Goal: Feedback & Contribution: Submit feedback/report problem

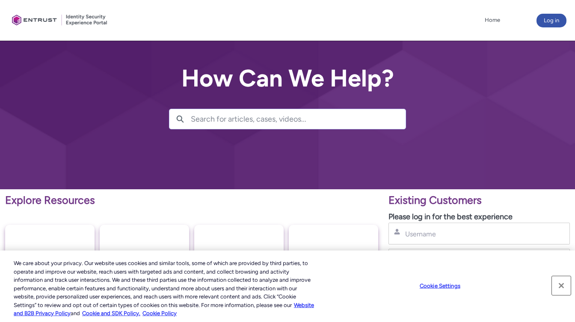
click at [561, 285] on button "Close" at bounding box center [561, 285] width 19 height 19
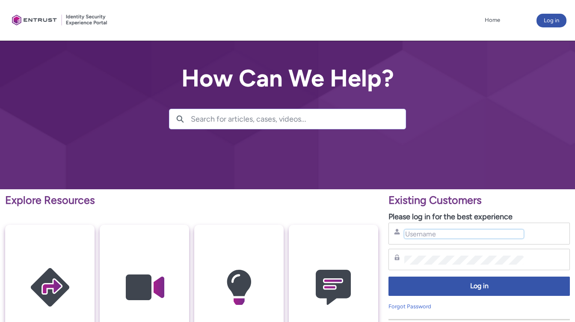
click at [444, 233] on input "Username" at bounding box center [463, 233] width 119 height 9
type input "anthony.love@entrust.com"
click at [412, 306] on link "Forgot Password" at bounding box center [409, 306] width 43 height 6
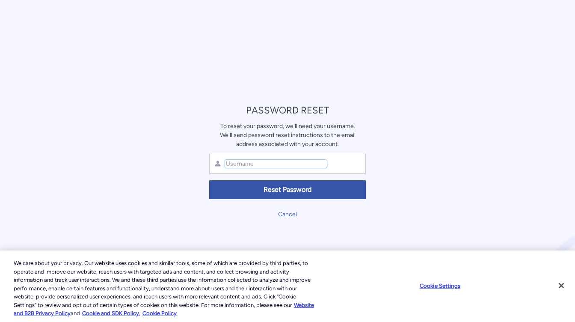
click at [322, 167] on input "text" at bounding box center [276, 163] width 102 height 8
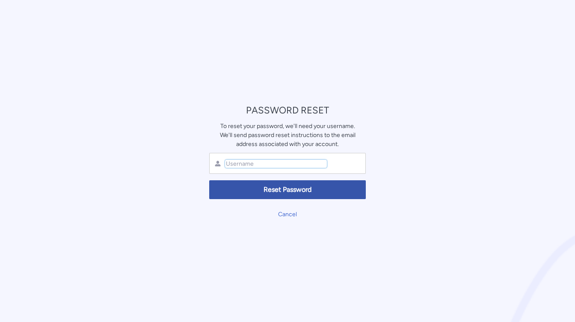
click at [322, 165] on input "text" at bounding box center [276, 163] width 102 height 8
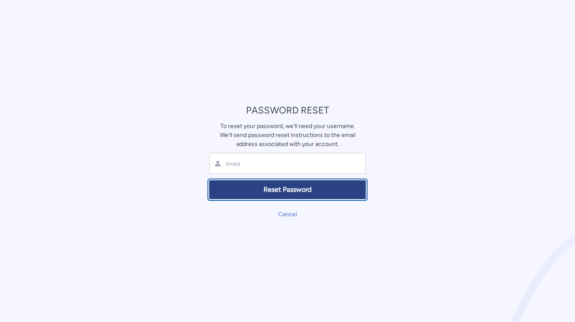
click at [310, 189] on span "Reset Password" at bounding box center [287, 190] width 145 height 10
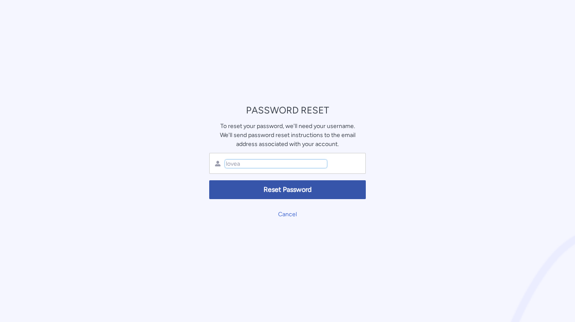
click at [290, 163] on input "lovea" at bounding box center [276, 163] width 102 height 8
type input "l"
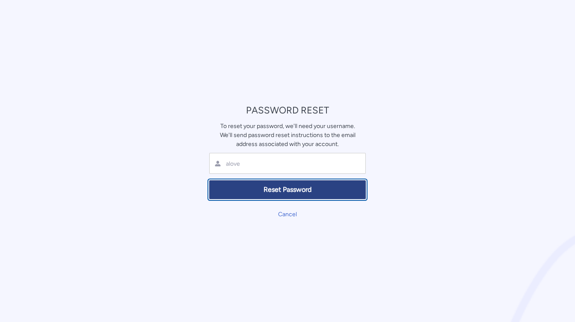
click at [295, 187] on span "Reset Password" at bounding box center [287, 190] width 145 height 10
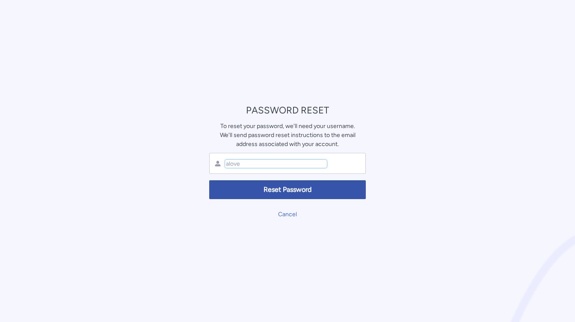
click at [265, 161] on input "alove" at bounding box center [276, 163] width 102 height 8
type input "a"
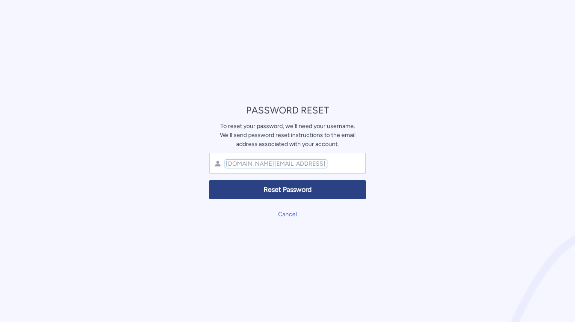
type input "anthony.love@entrust.com"
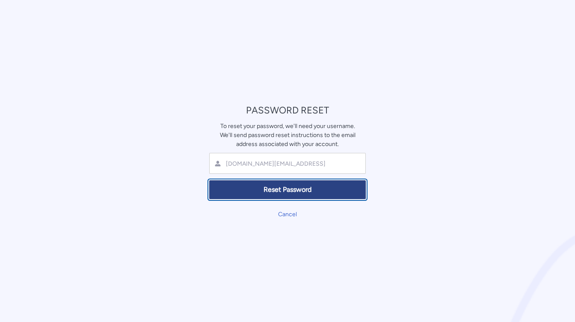
click at [263, 191] on span "Reset Password" at bounding box center [287, 190] width 145 height 10
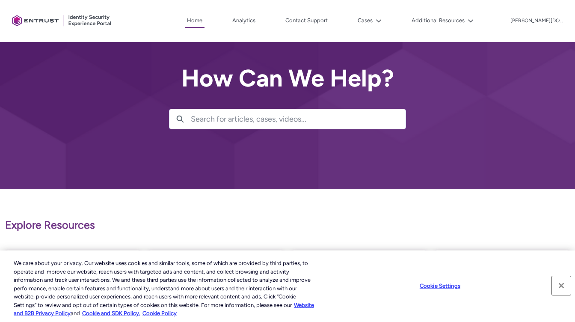
click at [561, 286] on button "Close" at bounding box center [561, 285] width 19 height 19
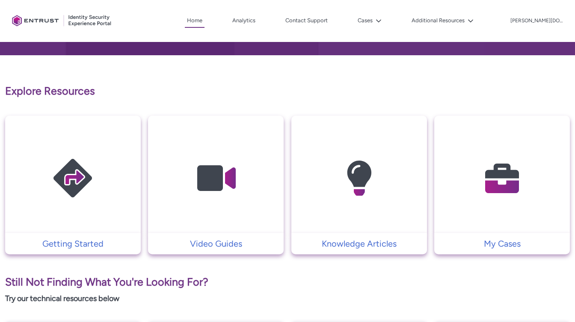
scroll to position [140, 0]
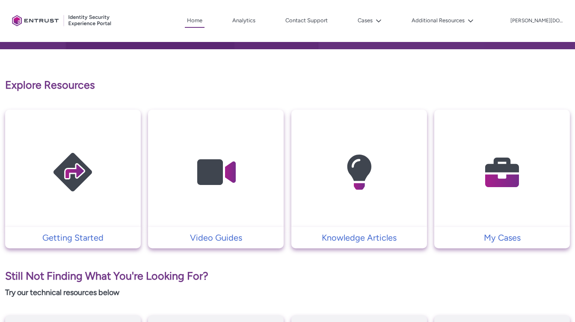
click at [503, 203] on img at bounding box center [501, 172] width 81 height 92
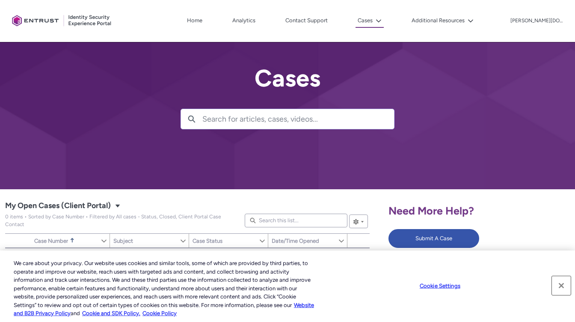
click at [561, 284] on button "Close" at bounding box center [561, 285] width 19 height 19
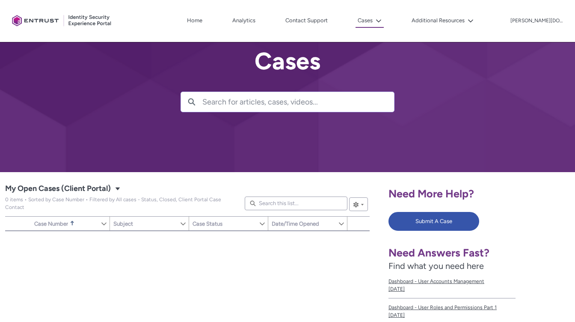
scroll to position [18, 0]
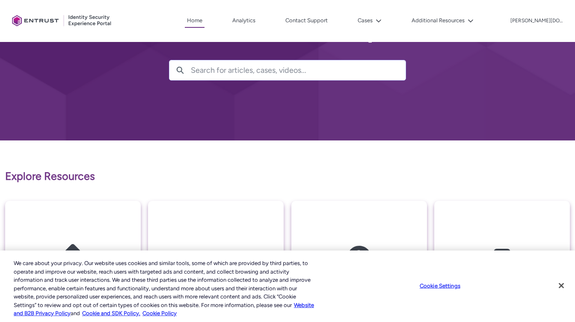
scroll to position [56, 0]
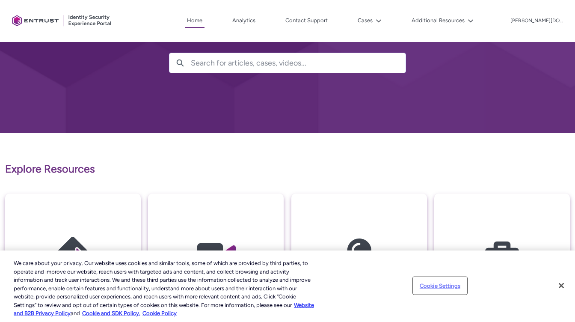
click at [449, 286] on button "Cookie Settings" at bounding box center [439, 285] width 53 height 17
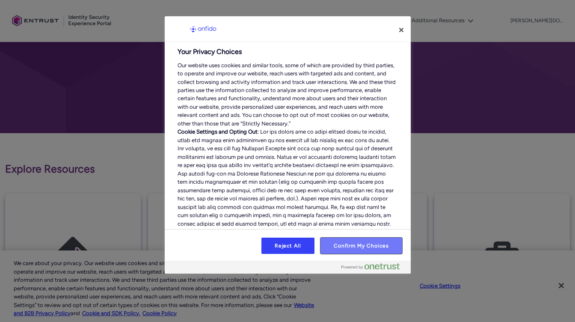
click at [348, 248] on button "Confirm My Choices" at bounding box center [360, 245] width 81 height 16
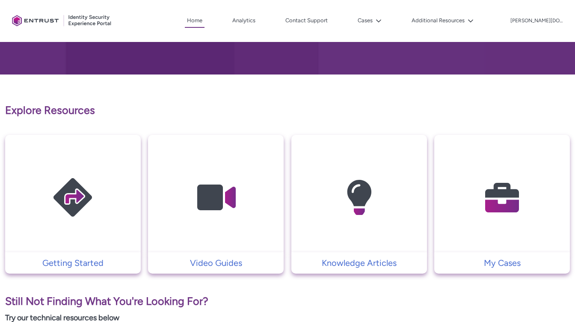
scroll to position [119, 0]
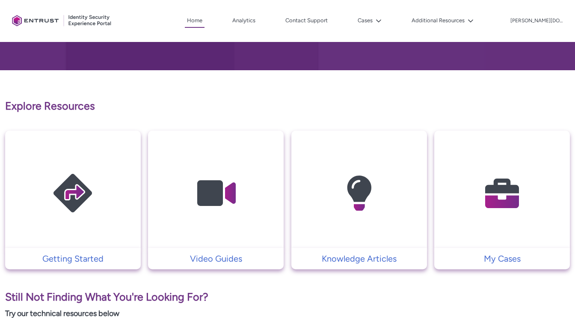
click at [504, 193] on img at bounding box center [501, 193] width 81 height 92
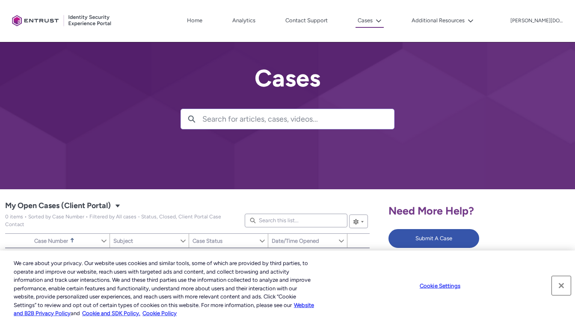
click at [561, 285] on button "Close" at bounding box center [561, 285] width 19 height 19
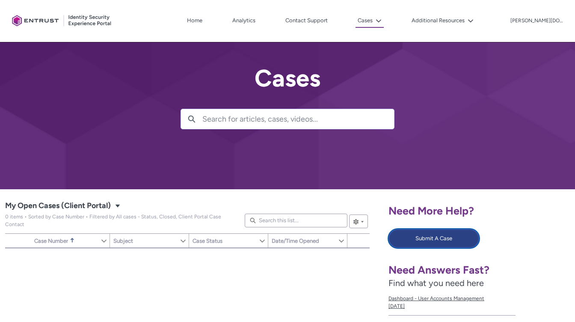
click at [461, 242] on button "Submit A Case" at bounding box center [433, 238] width 91 height 19
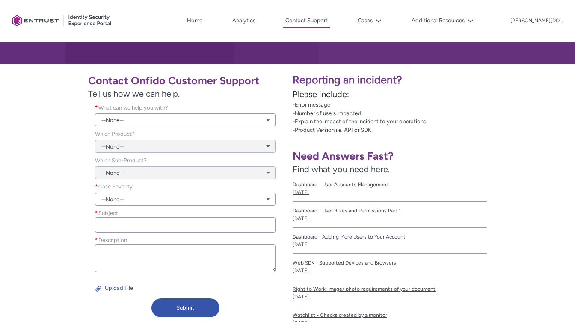
scroll to position [127, 0]
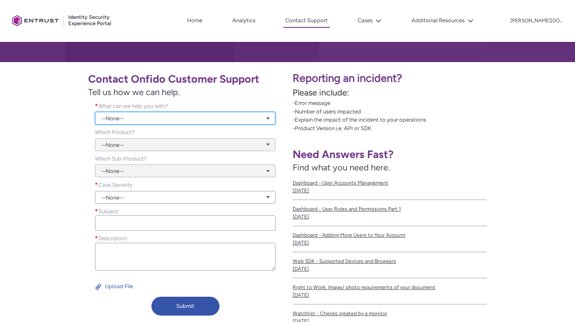
click at [267, 118] on link "--None--" at bounding box center [185, 118] width 180 height 13
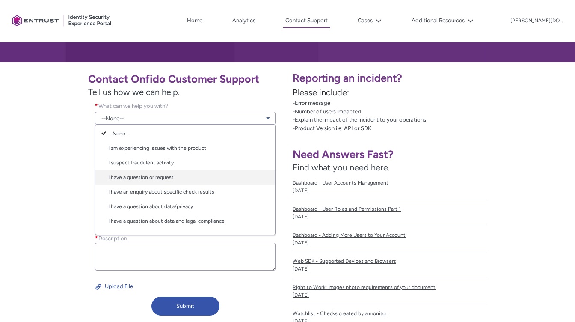
scroll to position [0, 0]
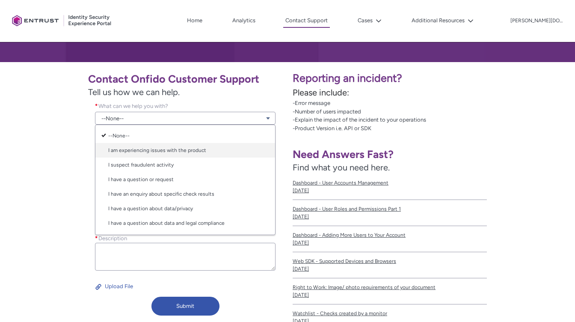
click at [197, 151] on link "I am experiencing issues with the product" at bounding box center [185, 150] width 180 height 15
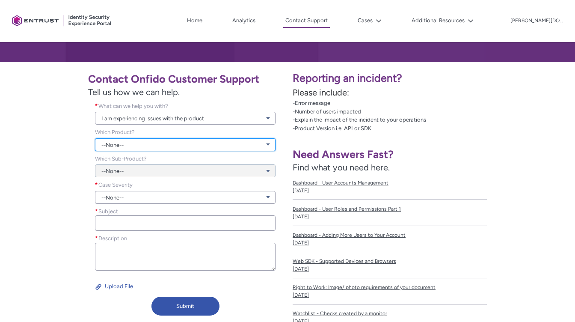
click at [226, 145] on link "--None--" at bounding box center [185, 144] width 180 height 13
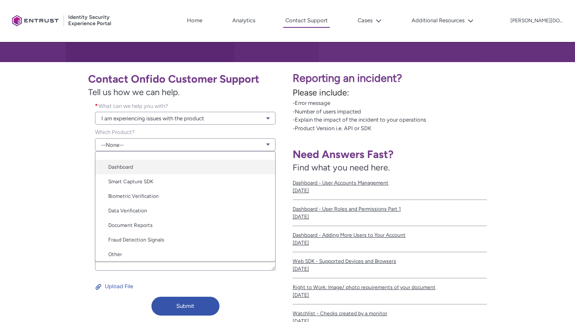
scroll to position [43, 0]
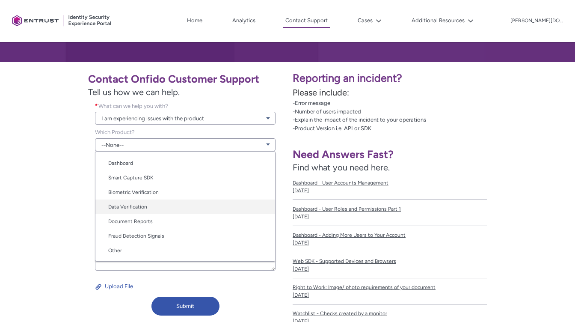
click at [153, 206] on link "Data Verification" at bounding box center [185, 206] width 180 height 15
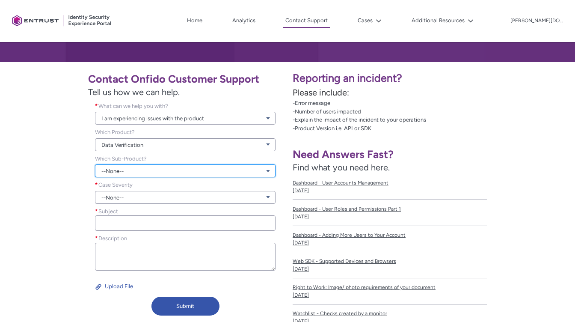
click at [243, 171] on link "--None--" at bounding box center [185, 170] width 180 height 13
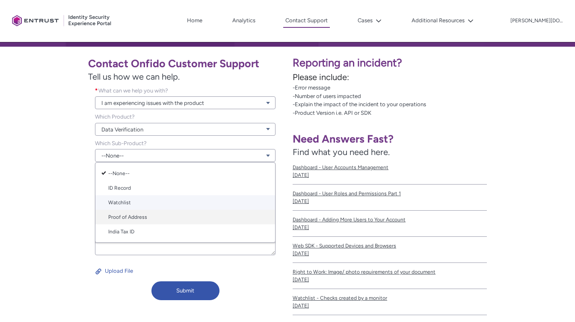
scroll to position [140, 0]
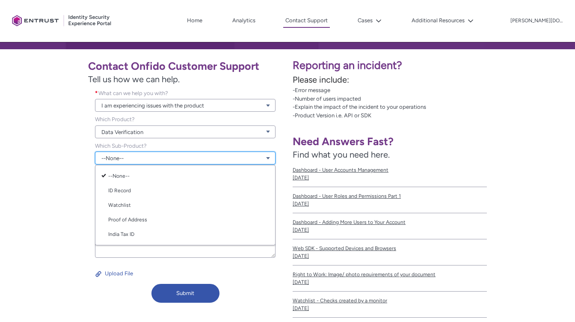
click at [270, 157] on link "--None--" at bounding box center [185, 157] width 180 height 13
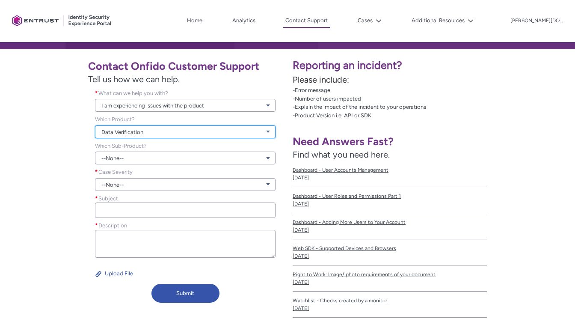
click at [269, 134] on link "Data Verification" at bounding box center [185, 131] width 180 height 13
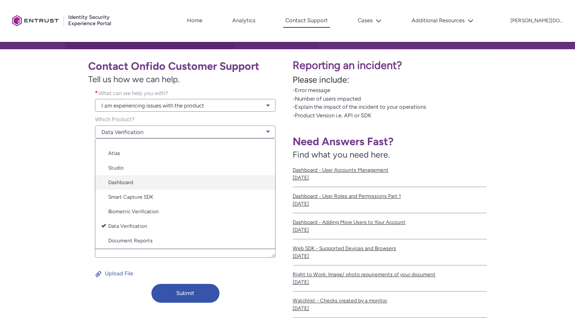
scroll to position [12, 0]
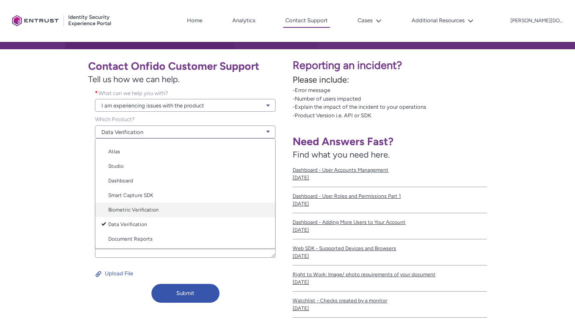
click at [226, 207] on link "Biometric Verification" at bounding box center [185, 209] width 180 height 15
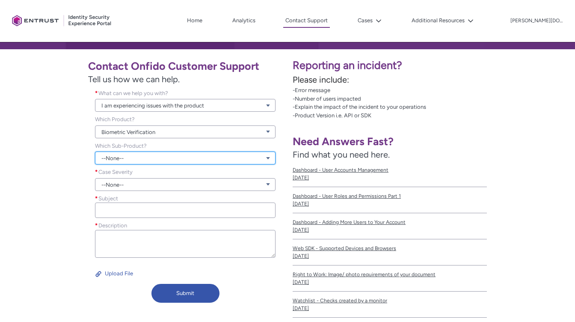
click at [268, 159] on link "--None--" at bounding box center [185, 157] width 180 height 13
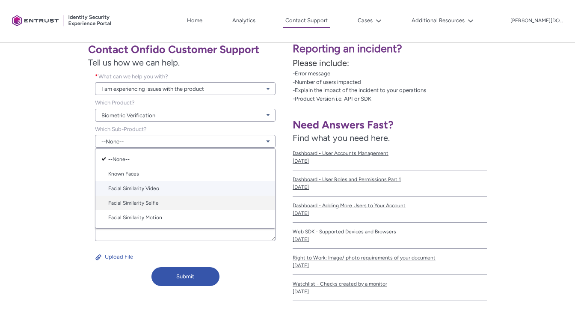
scroll to position [157, 0]
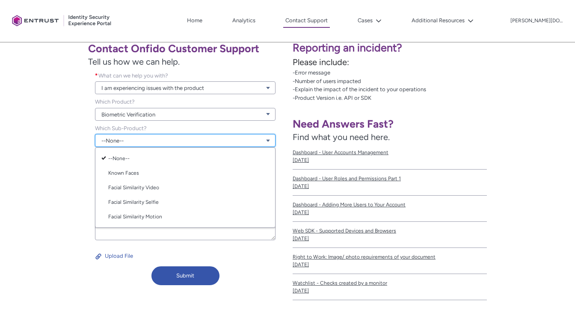
click at [270, 141] on link "--None--" at bounding box center [185, 140] width 180 height 13
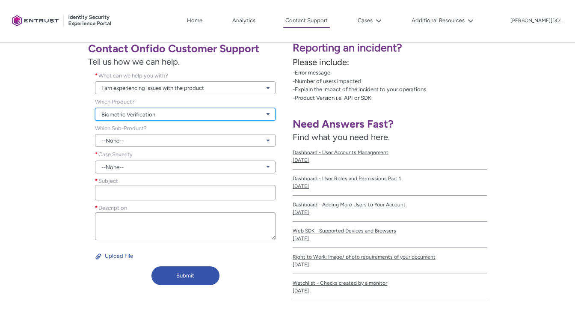
click at [268, 115] on link "Biometric Verification" at bounding box center [185, 114] width 180 height 13
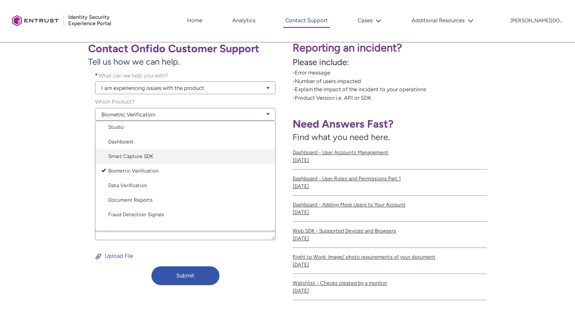
scroll to position [35, 0]
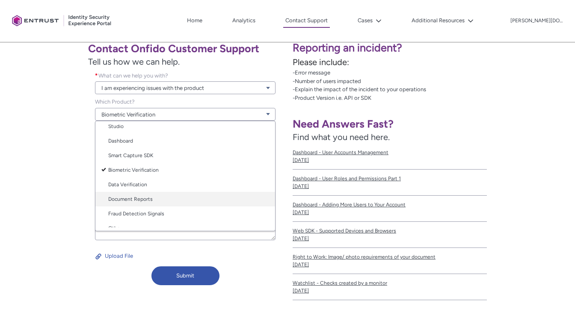
click at [183, 201] on link "Document Reports" at bounding box center [185, 199] width 180 height 15
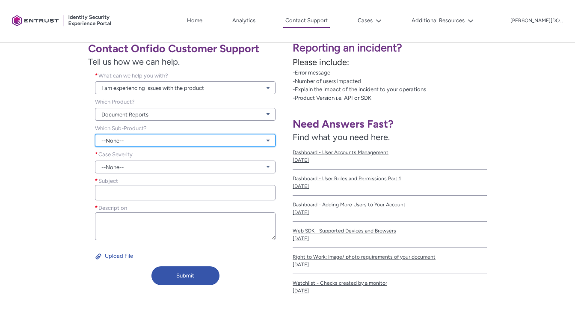
click at [250, 143] on link "--None--" at bounding box center [185, 140] width 180 height 13
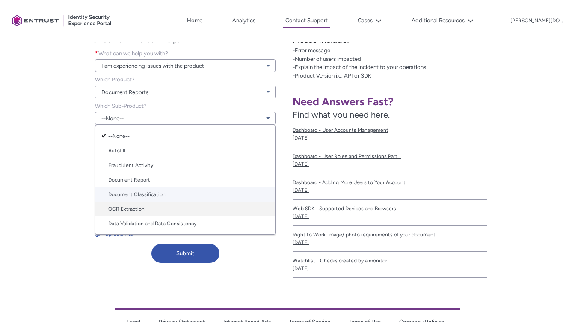
scroll to position [180, 0]
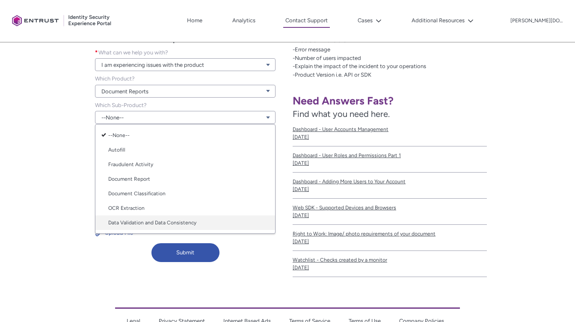
click at [216, 222] on link "Data Validation and Data Consistency" at bounding box center [185, 222] width 180 height 15
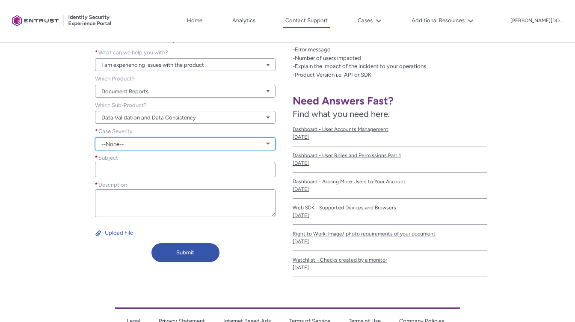
click at [238, 147] on link "--None--" at bounding box center [185, 143] width 180 height 13
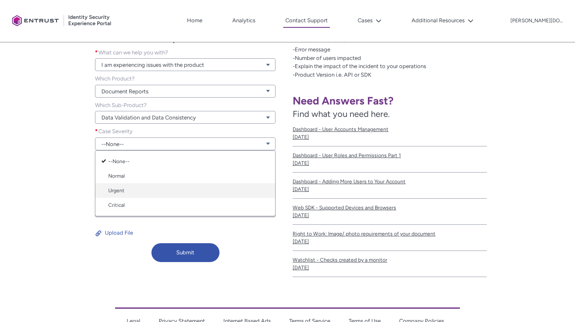
click at [222, 189] on link "Urgent" at bounding box center [185, 190] width 180 height 15
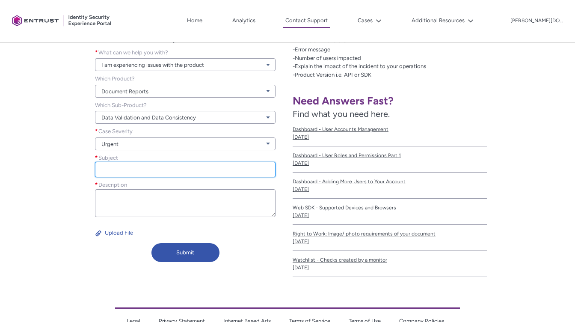
click at [226, 167] on input "Subject *" at bounding box center [185, 169] width 180 height 15
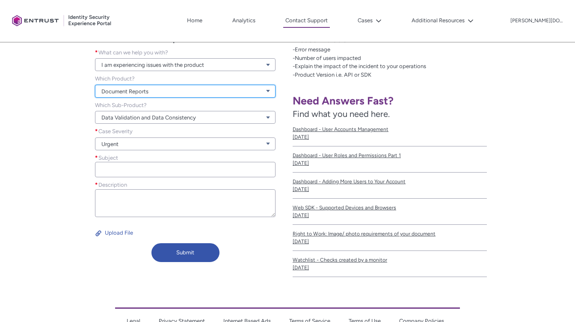
click at [267, 91] on link "Document Reports" at bounding box center [185, 91] width 180 height 13
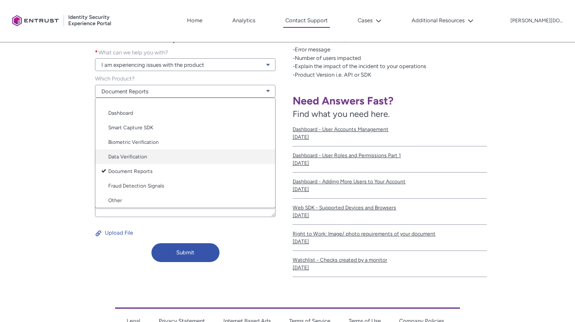
scroll to position [43, 0]
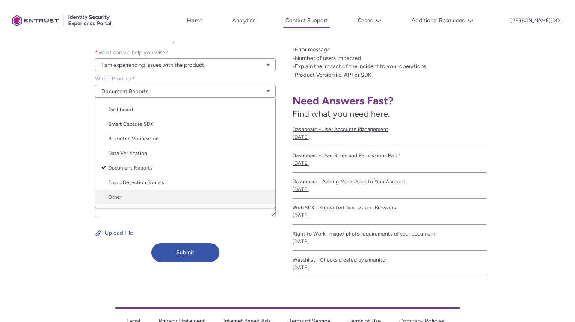
click at [191, 201] on link "Other" at bounding box center [185, 196] width 180 height 15
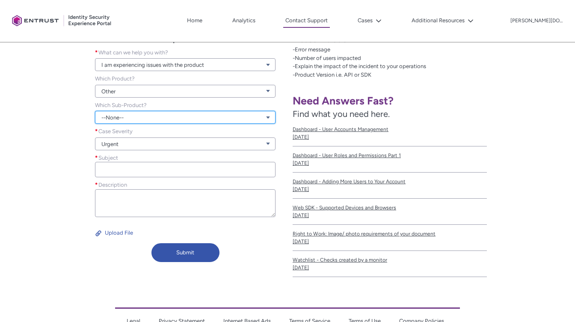
click at [240, 116] on link "--None--" at bounding box center [185, 117] width 180 height 13
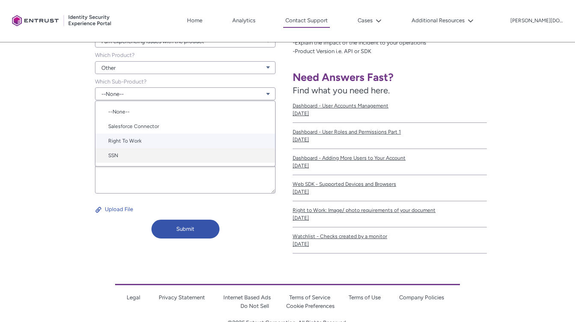
scroll to position [205, 0]
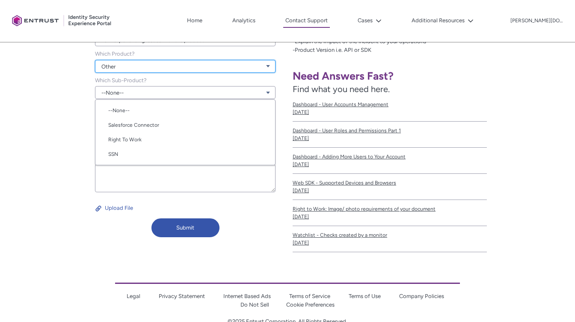
click at [264, 68] on link "Other" at bounding box center [185, 66] width 180 height 13
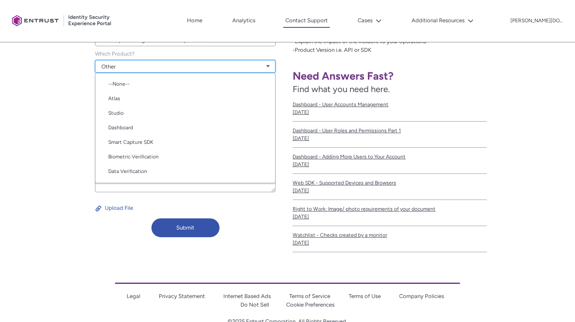
click at [264, 68] on link "Other" at bounding box center [185, 66] width 180 height 13
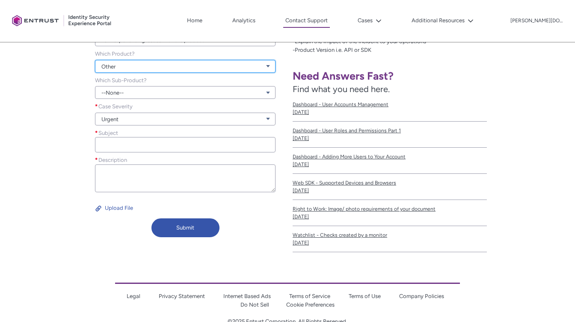
click at [264, 68] on link "Other" at bounding box center [185, 66] width 180 height 13
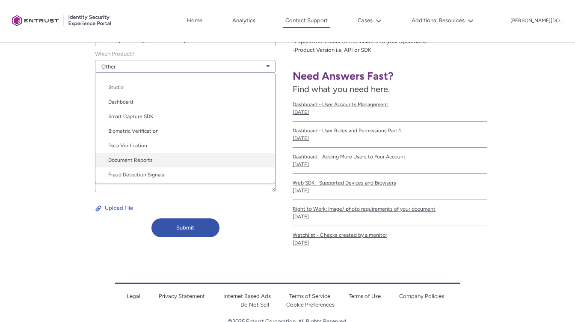
scroll to position [28, 0]
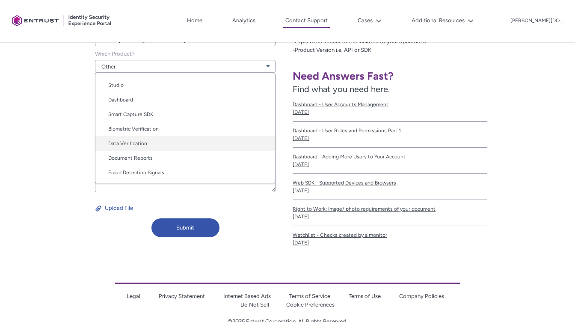
click at [216, 143] on link "Data Verification" at bounding box center [185, 143] width 180 height 15
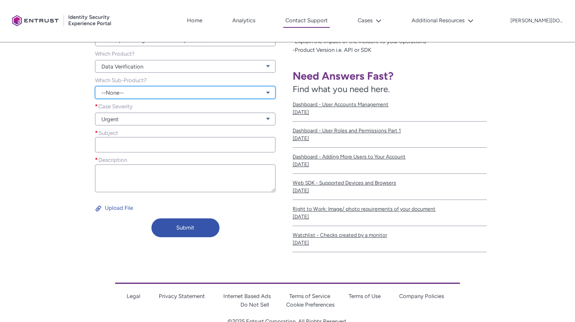
click at [258, 95] on link "--None--" at bounding box center [185, 92] width 180 height 13
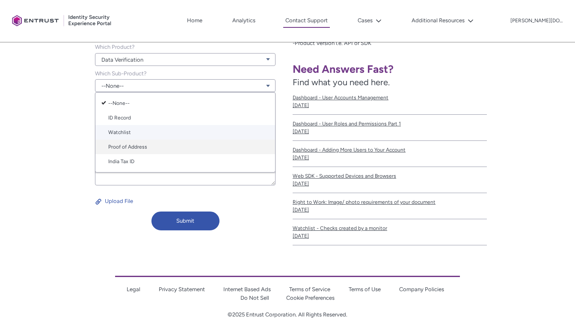
scroll to position [210, 0]
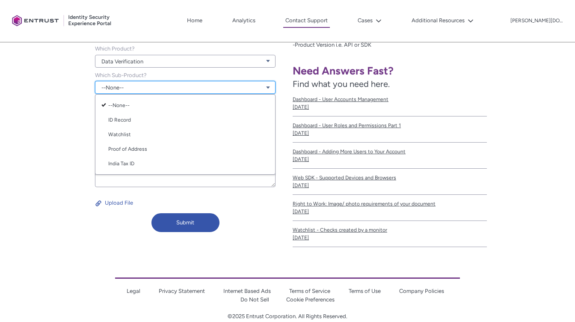
click at [265, 86] on link "--None--" at bounding box center [185, 87] width 180 height 13
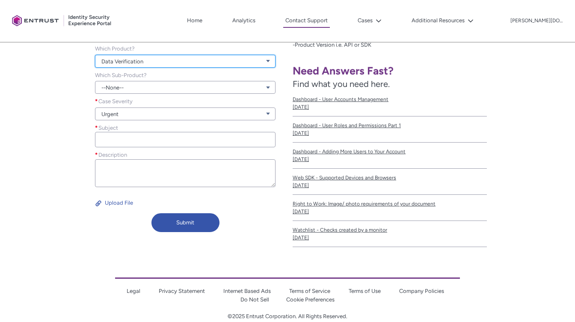
click at [259, 63] on link "Data Verification" at bounding box center [185, 61] width 180 height 13
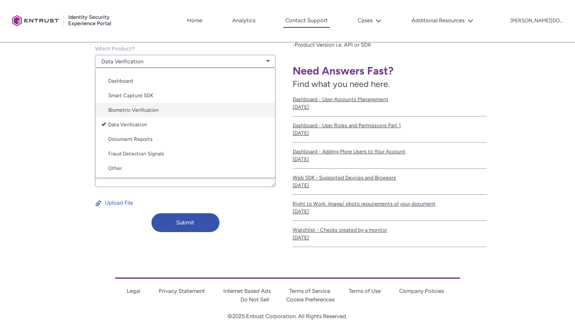
scroll to position [42, 0]
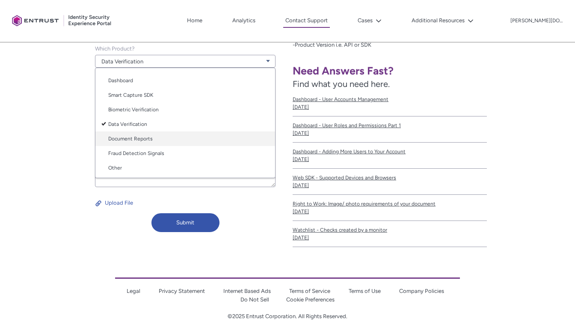
click at [192, 139] on link "Document Reports" at bounding box center [185, 138] width 180 height 15
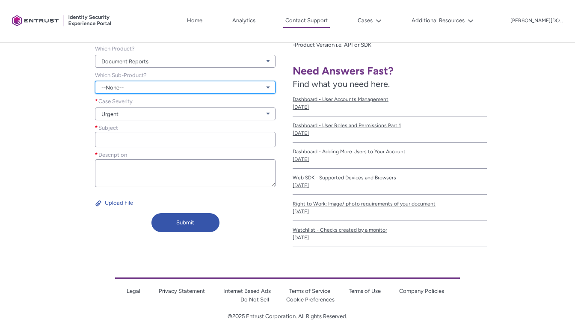
click at [241, 89] on link "--None--" at bounding box center [185, 87] width 180 height 13
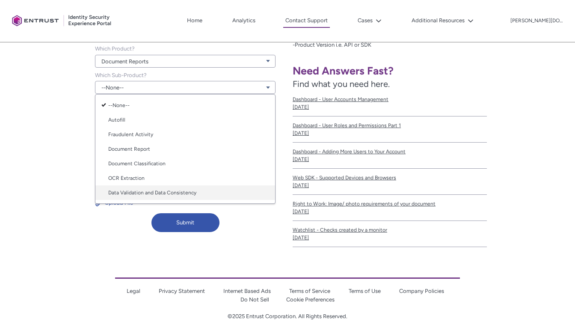
click at [219, 193] on link "Data Validation and Data Consistency" at bounding box center [185, 192] width 180 height 15
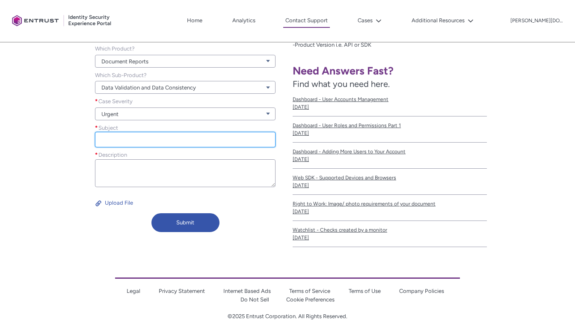
click at [226, 141] on input "Subject *" at bounding box center [185, 139] width 180 height 15
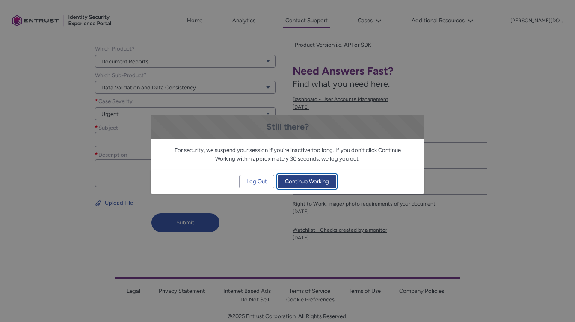
click at [322, 183] on span "Continue Working" at bounding box center [307, 181] width 44 height 13
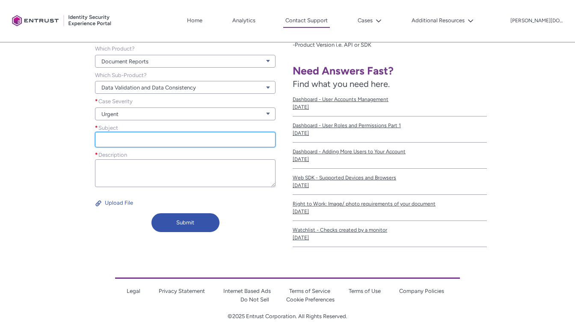
click at [170, 140] on input "Subject *" at bounding box center [185, 139] width 180 height 15
paste input "New BRA passports cause Onfido NFC parsing error and failed verifications"
drag, startPoint x: 270, startPoint y: 139, endPoint x: 96, endPoint y: 134, distance: 173.7
click at [96, 134] on input "New BRA passports cause Onfido NFC parsing error and failed verifications" at bounding box center [185, 139] width 180 height 15
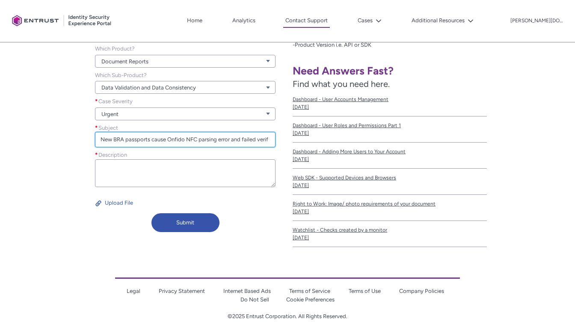
click at [126, 143] on input "New BRA passports cause Onfido NFC parsing error and failed verifications" at bounding box center [185, 139] width 180 height 15
drag, startPoint x: 114, startPoint y: 141, endPoint x: 104, endPoint y: 141, distance: 9.8
click at [104, 141] on input "New BRA passports cause Onfido NFC parsing error and failed verifications" at bounding box center [185, 139] width 180 height 15
click at [125, 139] on input "New BRA passports cause Onfido NFC parsing error and failed verifications" at bounding box center [185, 139] width 180 height 15
drag, startPoint x: 125, startPoint y: 139, endPoint x: 97, endPoint y: 139, distance: 27.8
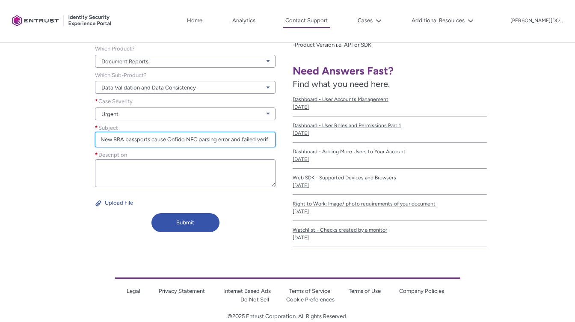
click at [97, 139] on input "New BRA passports cause Onfido NFC parsing error and failed verifications" at bounding box center [185, 139] width 180 height 15
click at [108, 137] on input "New BRA passports cause Onfido NFC parsing error and failed verifications" at bounding box center [185, 139] width 180 height 15
click at [125, 141] on input "New BRA passports cause Onfido NFC parsing error and failed verifications" at bounding box center [185, 139] width 180 height 15
drag, startPoint x: 123, startPoint y: 140, endPoint x: 94, endPoint y: 140, distance: 29.5
click at [94, 140] on div "Subject * New BRA passports cause Onfido NFC parsing error and failed verificat…" at bounding box center [185, 136] width 184 height 24
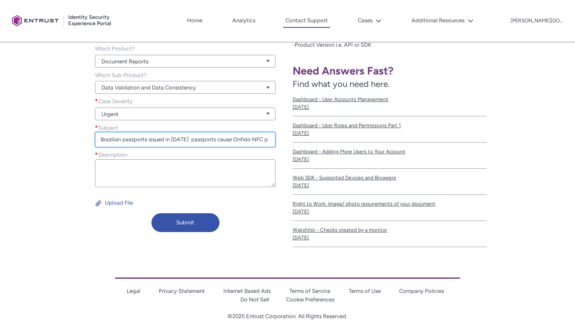
drag, startPoint x: 213, startPoint y: 138, endPoint x: 186, endPoint y: 139, distance: 27.0
click at [186, 139] on input "Brazilian passports issued in 2025 passports cause Onfido NFC parsing error and…" at bounding box center [185, 139] width 180 height 15
click at [238, 142] on input "Brazilian passports issued in 2025 cause Onfido NFC parsing error and failed ve…" at bounding box center [185, 139] width 180 height 15
drag, startPoint x: 269, startPoint y: 140, endPoint x: 213, endPoint y: 141, distance: 56.4
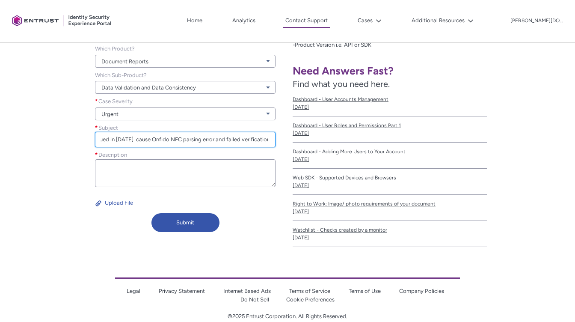
click at [213, 141] on input "Brazilian passports issued in 2025 cause Onfido NFC parsing error and failed ve…" at bounding box center [185, 139] width 180 height 15
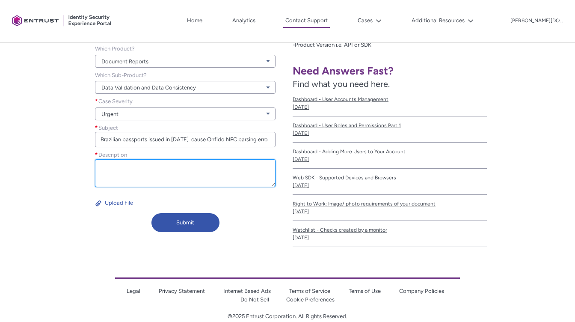
click at [216, 166] on textarea "Description *" at bounding box center [185, 173] width 180 height 28
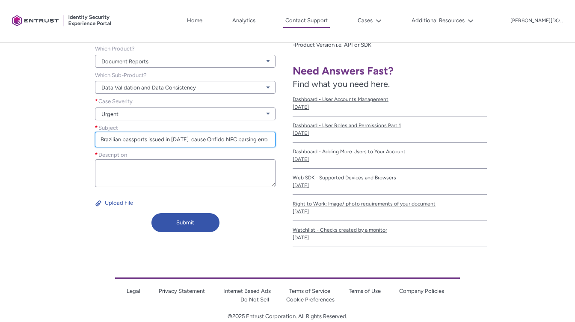
click at [222, 142] on input "Brazilian passports issued in 2025 cause Onfido NFC parsing error" at bounding box center [185, 139] width 180 height 15
click at [100, 142] on input "Brazilian passports issued in 2025 cause Onfido IDV NFC parsing error" at bounding box center [185, 139] width 180 height 15
click at [254, 139] on input "(Onfido IDV) Brazilian passports issued in 2025 cause Onfido IDV NFC parsing er…" at bounding box center [185, 139] width 180 height 15
type input "(Onfido IDV) Brazilian passports issued in [DATE] cause IDV NFC parsing error"
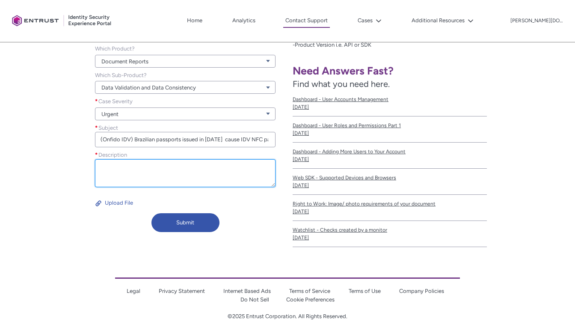
click at [250, 163] on textarea "Description *" at bounding box center [185, 173] width 180 height 28
click at [200, 162] on textarea "Description *" at bounding box center [185, 173] width 180 height 28
paste textarea "New BRA passports cause Onfido NFC parsing error and failed verifications"
paste textarea "ONFIDO_shim_resp_time=24, url=[URL][DOMAIN_NAME], response-body=[ { "verificati…"
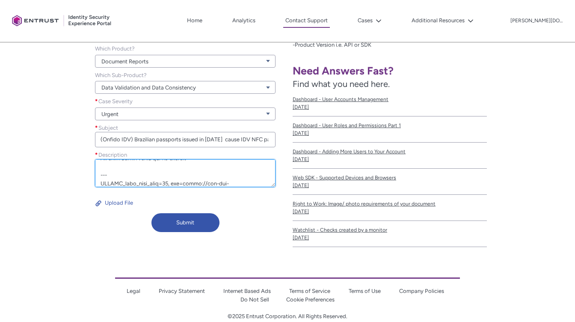
scroll to position [219, 0]
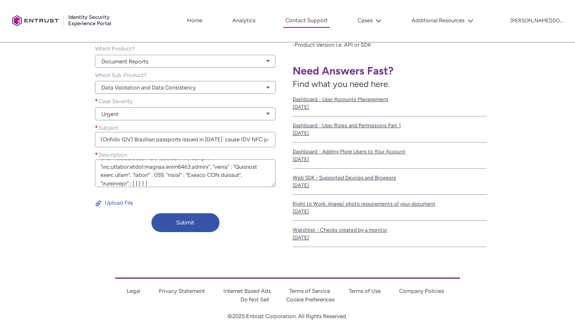
type textarea "New BRA passports cause Onfido NFC parsing error and failed verifications The f…"
click at [118, 202] on button "Upload File" at bounding box center [114, 203] width 38 height 14
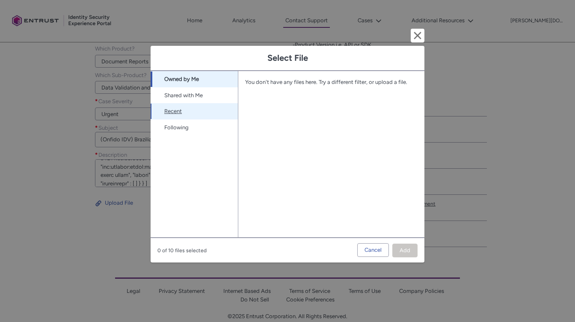
click at [176, 113] on link "Recent" at bounding box center [194, 111] width 87 height 16
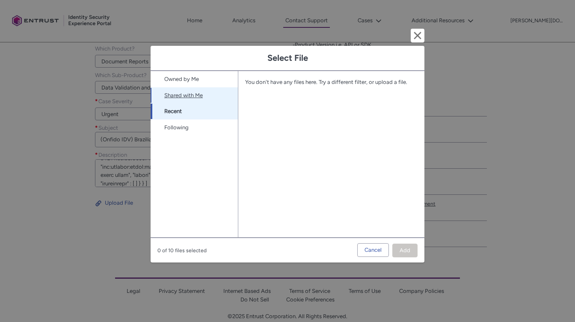
click at [177, 96] on link "Shared with Me" at bounding box center [194, 95] width 87 height 16
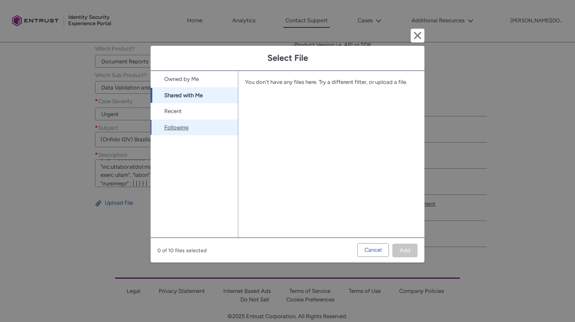
click at [177, 127] on link "Following" at bounding box center [194, 127] width 87 height 16
click at [359, 190] on div "You don't have any files here. Try a different filter, or upload a file. Loadin…" at bounding box center [327, 154] width 179 height 166
click at [192, 81] on link "Owned by Me" at bounding box center [194, 79] width 87 height 16
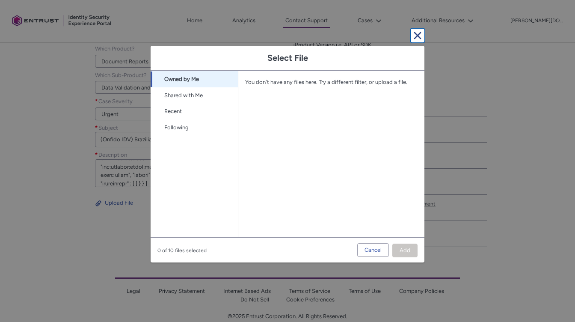
click at [416, 38] on button "Cancel and close" at bounding box center [418, 36] width 14 height 14
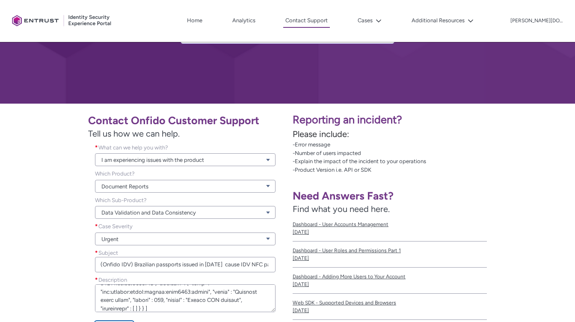
scroll to position [225, 0]
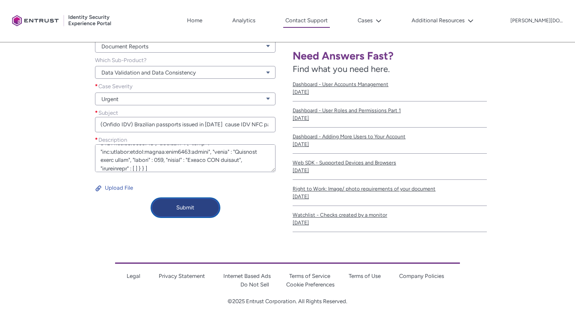
click at [186, 212] on button "Submit" at bounding box center [185, 207] width 68 height 19
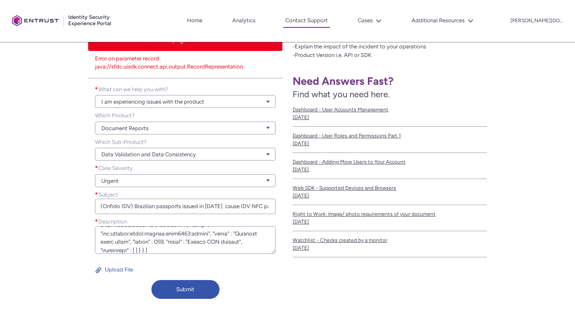
scroll to position [203, 0]
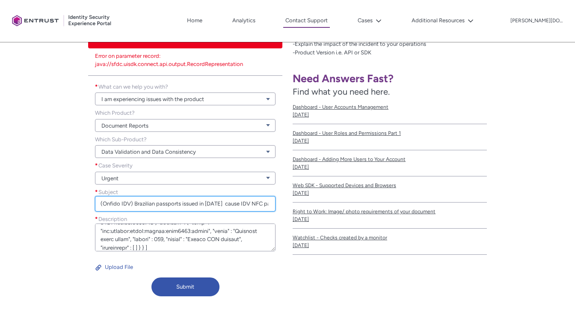
click at [186, 203] on input "(Onfido IDV) Brazilian passports issued in [DATE] cause IDV NFC parsing error" at bounding box center [185, 203] width 180 height 15
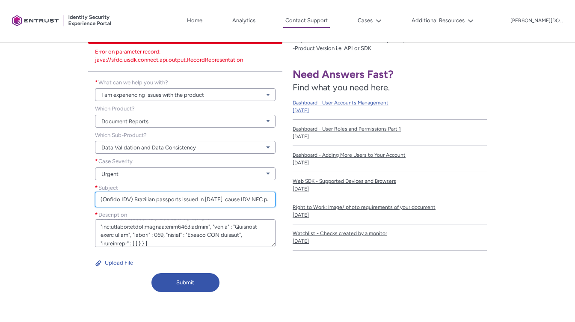
scroll to position [208, 0]
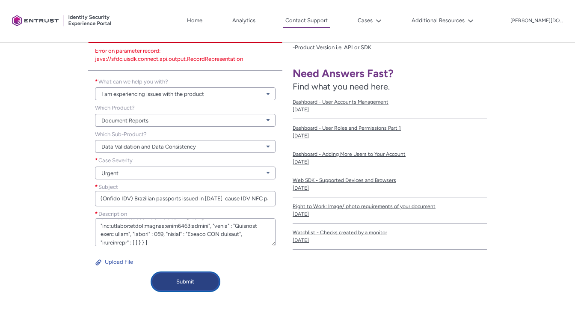
click at [188, 287] on button "Submit" at bounding box center [185, 281] width 68 height 19
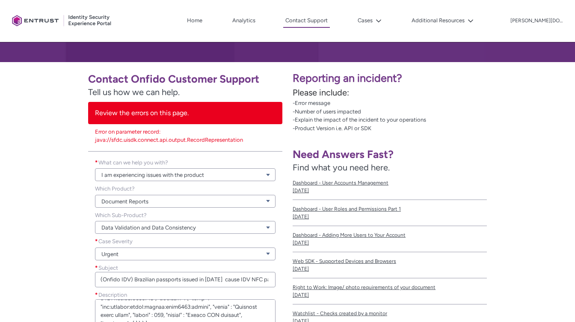
scroll to position [0, 0]
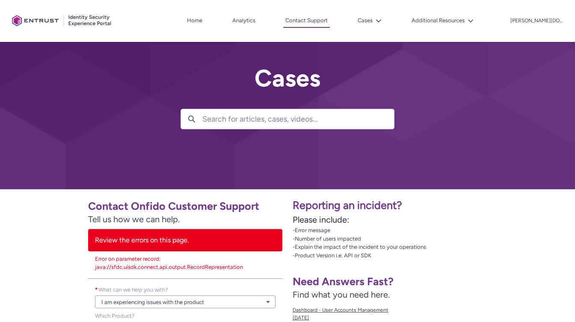
click at [222, 267] on link "Error on parameter record: java://sfdc.uisdk.connect.api.output.RecordRepresent…" at bounding box center [169, 262] width 148 height 15
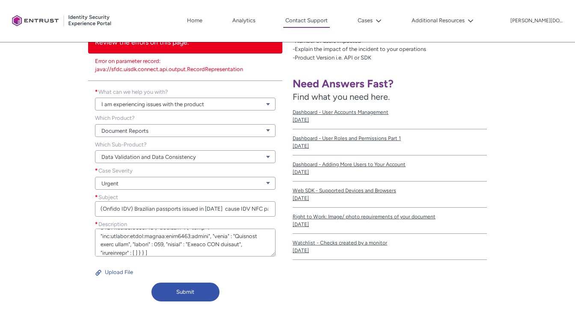
scroll to position [199, 0]
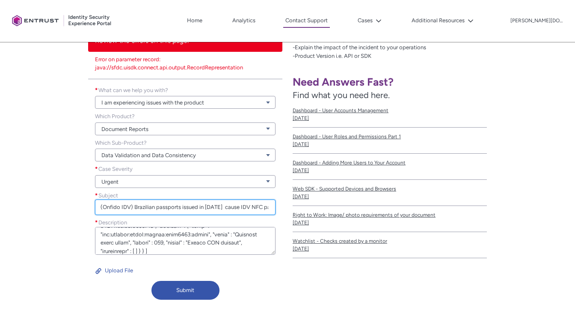
click at [229, 210] on input "(Onfido IDV) Brazilian passports issued in [DATE] cause IDV NFC parsing error" at bounding box center [185, 206] width 180 height 15
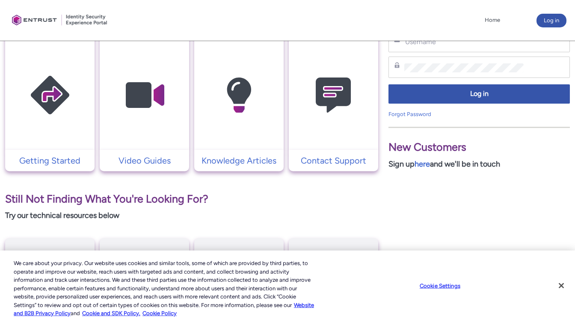
scroll to position [192, 0]
click at [562, 287] on button "Close" at bounding box center [561, 285] width 19 height 19
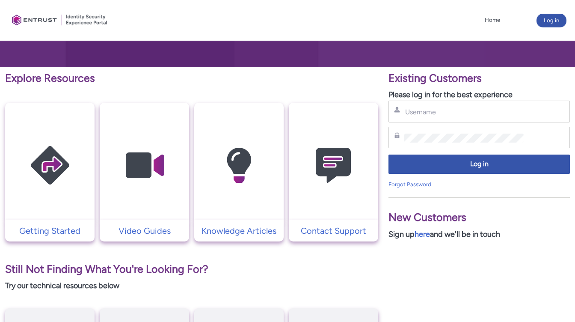
scroll to position [93, 0]
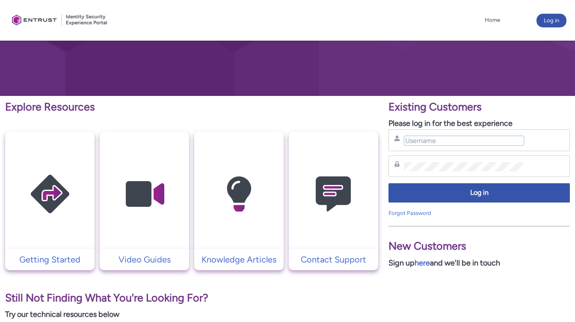
click at [494, 143] on input "Username" at bounding box center [463, 140] width 119 height 9
type input "anthony.love@entrust.com"
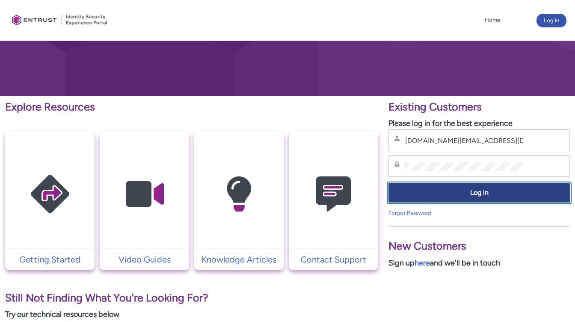
click at [462, 192] on span "Log in" at bounding box center [479, 193] width 170 height 10
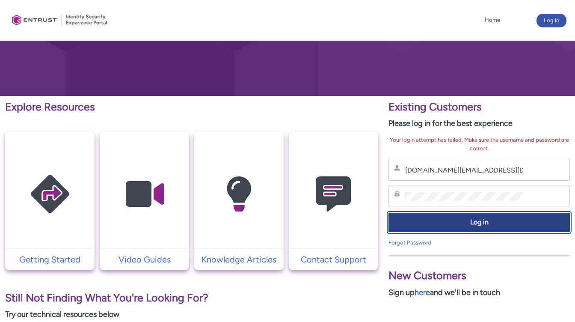
click at [468, 225] on span "Log in" at bounding box center [479, 222] width 170 height 10
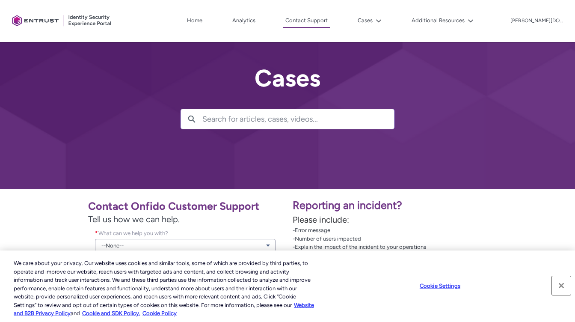
click at [561, 284] on button "Close" at bounding box center [561, 285] width 19 height 19
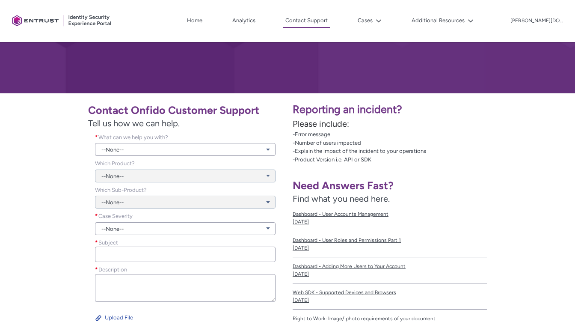
scroll to position [97, 0]
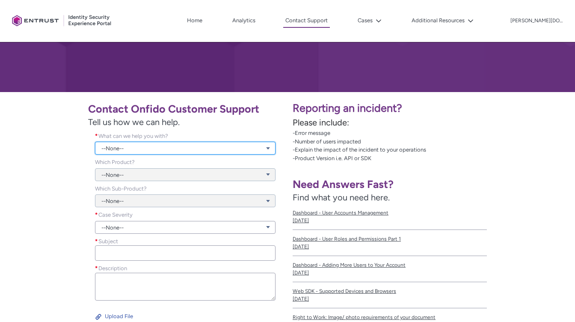
click at [269, 149] on link "--None--" at bounding box center [185, 148] width 180 height 13
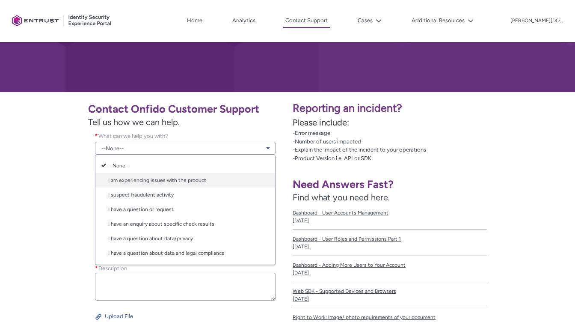
click at [238, 184] on link "I am experiencing issues with the product" at bounding box center [185, 180] width 180 height 15
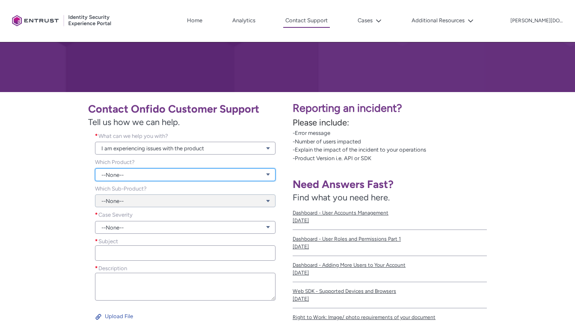
click at [239, 179] on link "--None--" at bounding box center [185, 174] width 180 height 13
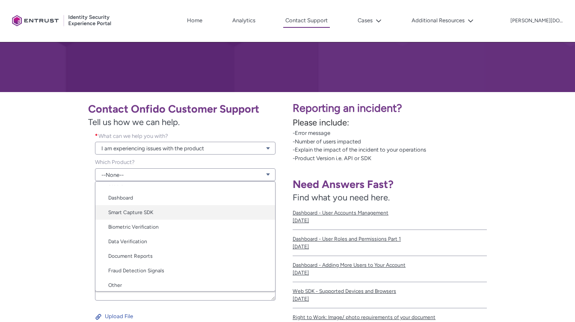
scroll to position [39, 0]
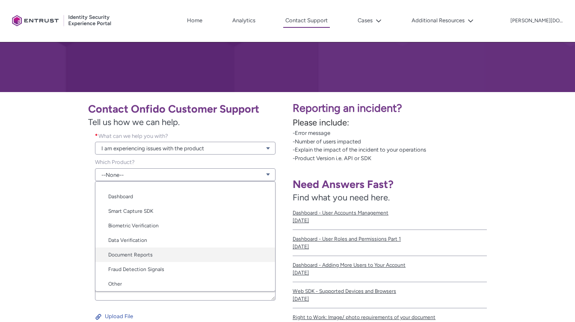
click at [207, 257] on link "Document Reports" at bounding box center [185, 254] width 180 height 15
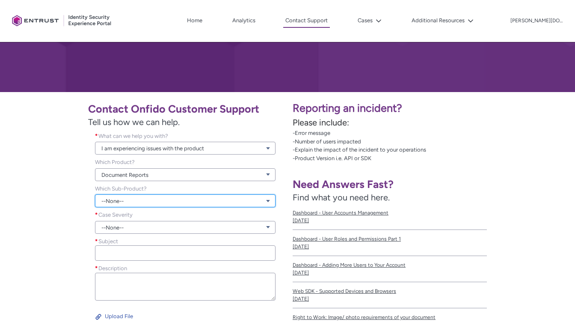
click at [221, 201] on link "--None--" at bounding box center [185, 200] width 180 height 13
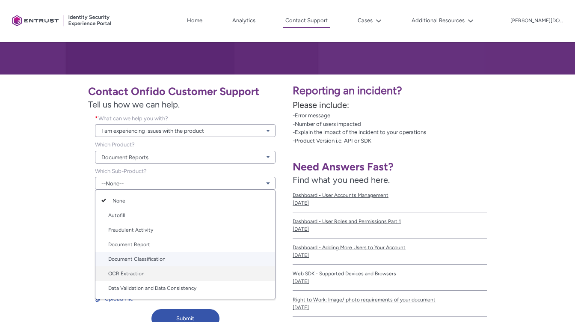
scroll to position [116, 0]
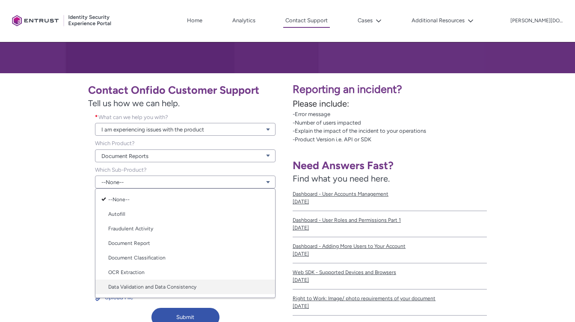
click at [211, 286] on link "Data Validation and Data Consistency" at bounding box center [185, 286] width 180 height 15
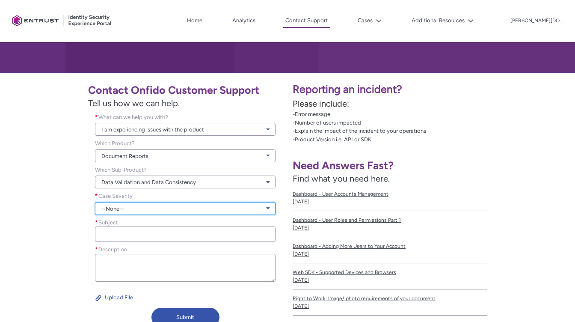
click at [234, 207] on link "--None--" at bounding box center [185, 208] width 180 height 13
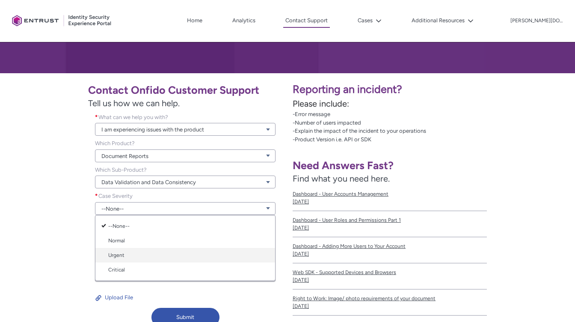
click at [203, 252] on link "Urgent" at bounding box center [185, 255] width 180 height 15
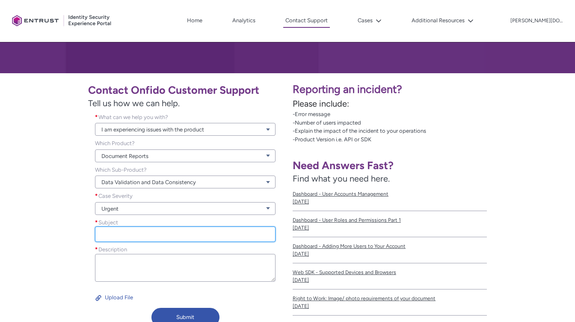
click at [219, 237] on input "Subject *" at bounding box center [185, 233] width 180 height 15
paste input "(Onfido IDV) Brazilian passports issued in [DATE] cause IDV NFC parsing error"
type input "(Onfido IDV) Brazilian passports issued in [DATE] cause IDV NFC parsing error"
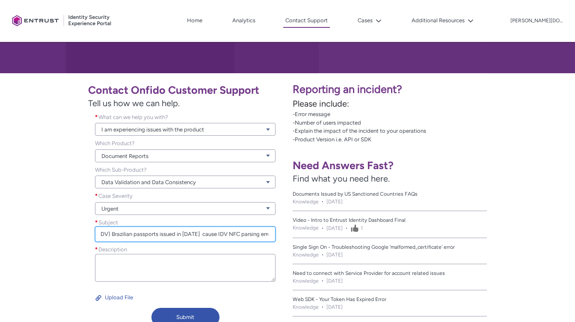
scroll to position [0, 0]
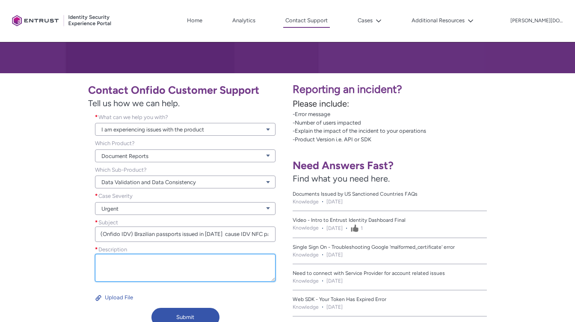
click at [146, 261] on textarea "Description *" at bounding box center [185, 268] width 180 height 28
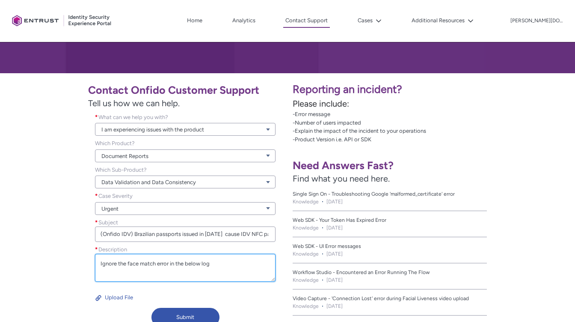
scroll to position [8, 0]
paste textarea "ONFIDO_shim_resp_time=24, url=[URL][DOMAIN_NAME], response-body=[ { "verificati…"
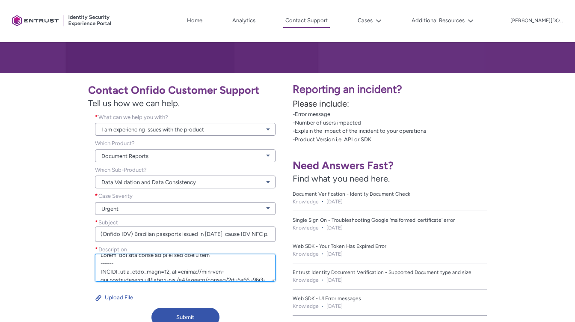
scroll to position [0, 0]
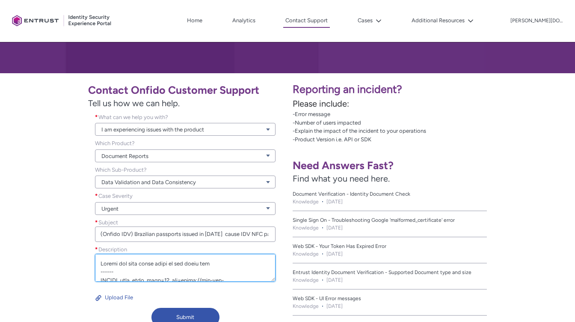
click at [128, 260] on textarea "Description *" at bounding box center [185, 268] width 180 height 28
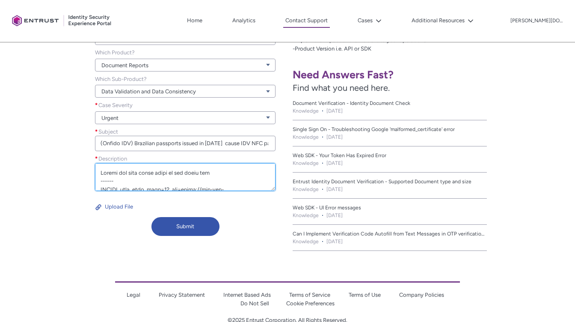
scroll to position [210, 0]
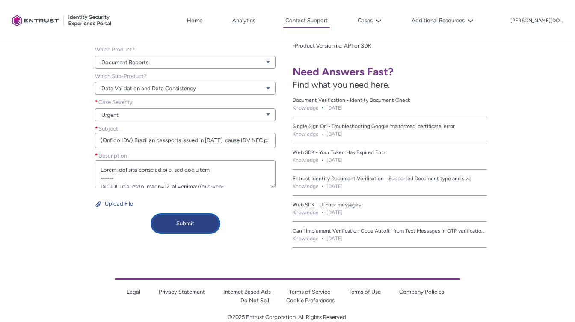
type textarea "Ignore the face match error in the below log ------ ONFIDO_shim_resp_time=24, u…"
click at [199, 226] on button "Submit" at bounding box center [185, 223] width 68 height 19
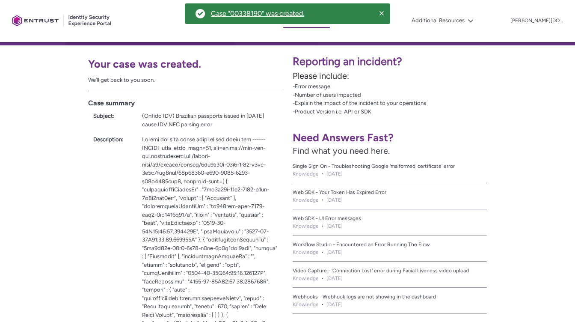
scroll to position [141, 0]
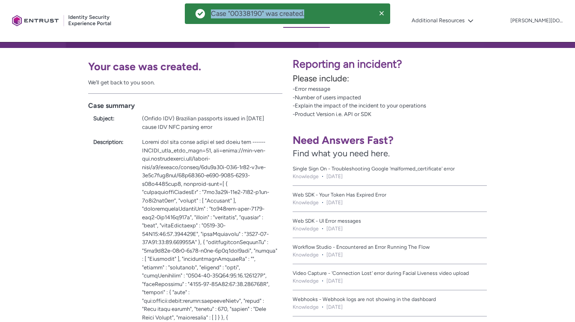
drag, startPoint x: 307, startPoint y: 14, endPoint x: 213, endPoint y: 14, distance: 94.1
click at [213, 14] on div "Success notification. Case "00338190" was created. Press Command + F6 to naviga…" at bounding box center [287, 13] width 205 height 21
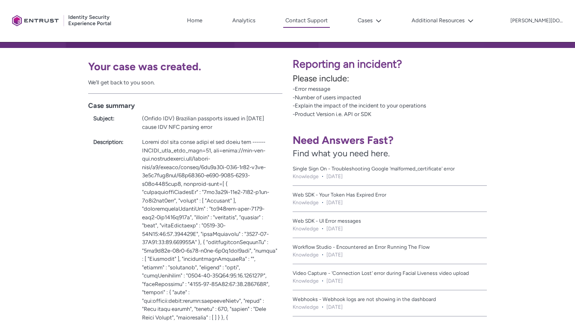
copy div "Case "00338190" was created."
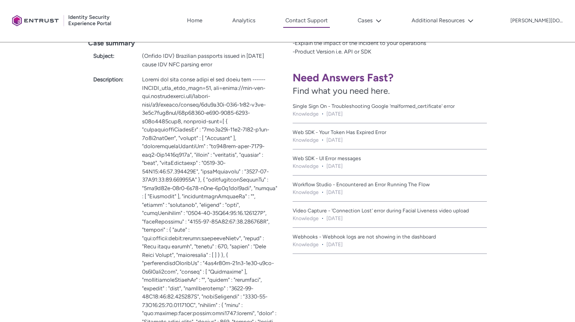
scroll to position [303, 0]
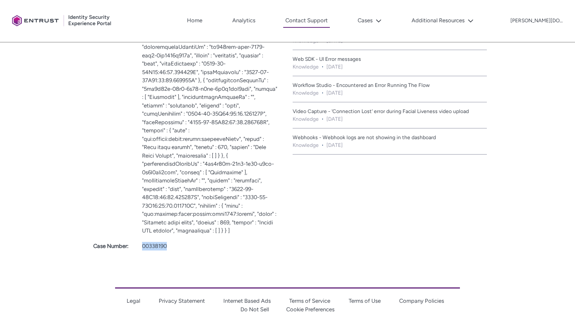
drag, startPoint x: 171, startPoint y: 222, endPoint x: 139, endPoint y: 220, distance: 31.3
click at [139, 238] on div "00338190" at bounding box center [209, 244] width 145 height 12
copy link "00338190"
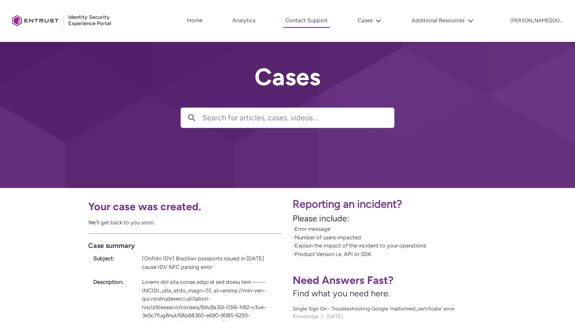
scroll to position [0, 0]
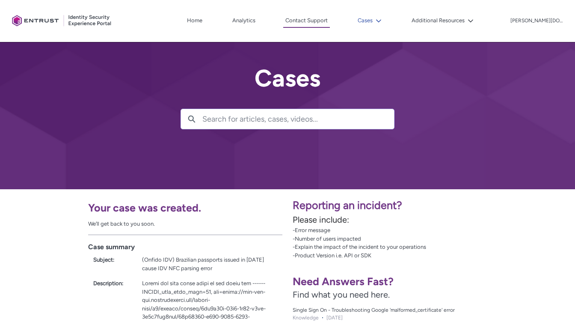
click at [381, 20] on icon at bounding box center [378, 21] width 6 height 6
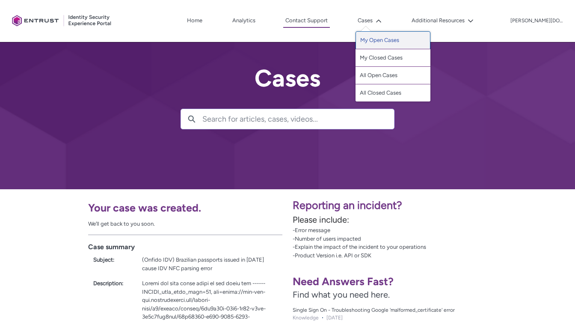
click at [407, 41] on link "My Open Cases" at bounding box center [392, 40] width 75 height 18
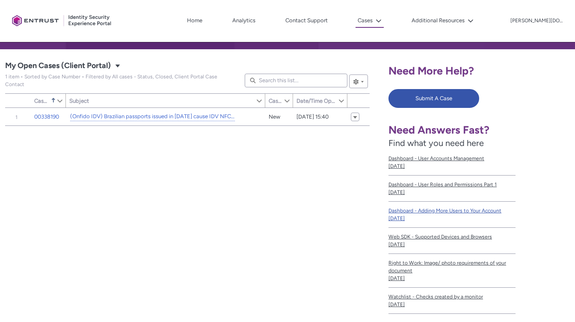
scroll to position [138, 0]
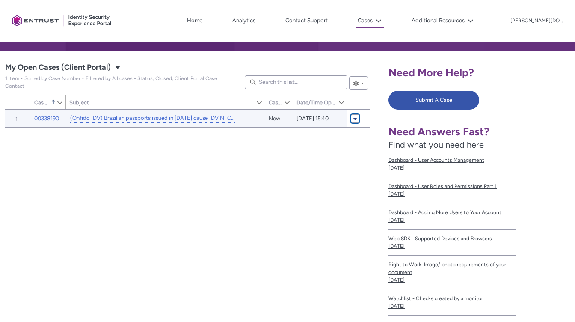
click at [355, 118] on span "My Open Cases (Client Portal)" at bounding box center [354, 118] width 5 height 6
click at [339, 130] on link "Edit" at bounding box center [347, 132] width 42 height 15
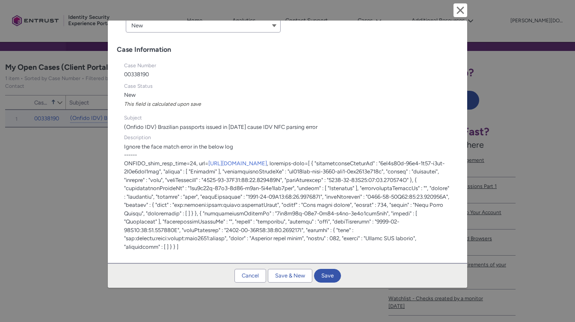
scroll to position [0, 0]
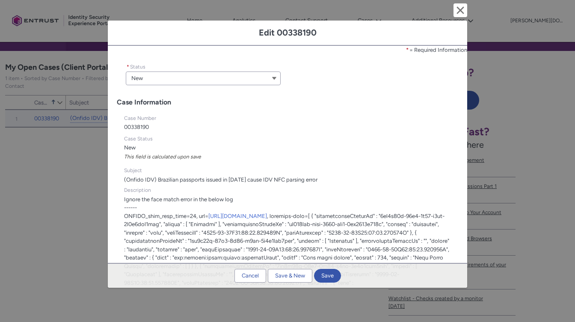
click at [274, 201] on div "Ignore the face match error in the below log ------ ONFIDO_shim_resp_time=24, u…" at bounding box center [287, 249] width 327 height 110
click at [268, 207] on span "Ignore the face match error in the below log ------ ONFIDO_shim_resp_time=24, u…" at bounding box center [287, 249] width 327 height 109
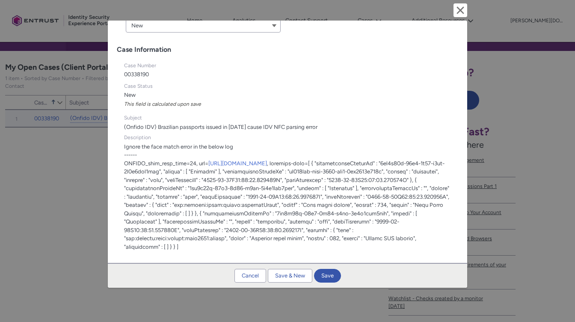
scroll to position [59, 0]
click at [272, 224] on lightning-formatted-text "Ignore the face match error in the below log ------ ONFIDO_shim_resp_time=24, u…" at bounding box center [286, 196] width 325 height 106
click at [300, 103] on records-record-layout-item at bounding box center [371, 94] width 168 height 29
click at [253, 278] on button "Cancel" at bounding box center [250, 276] width 32 height 14
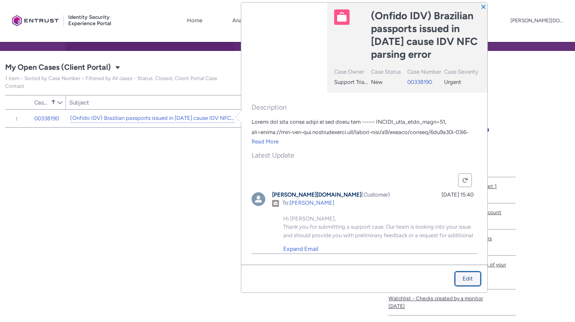
click at [462, 279] on div "Edit" at bounding box center [467, 278] width 10 height 13
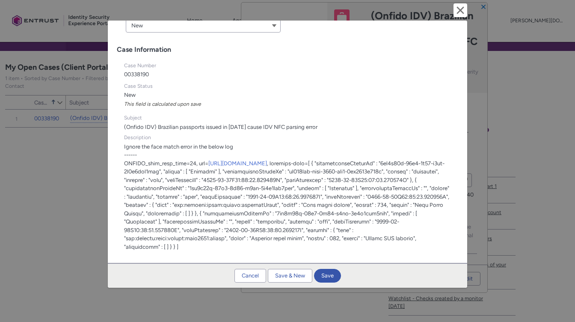
click at [348, 247] on span "Ignore the face match error in the below log ------ ONFIDO_shim_resp_time=24, u…" at bounding box center [287, 196] width 327 height 109
click at [349, 183] on span "Ignore the face match error in the below log ------ ONFIDO_shim_resp_time=24, u…" at bounding box center [287, 196] width 327 height 109
click at [344, 133] on div "Description Ignore the face match error in the below log ------ ONFIDO_shim_res…" at bounding box center [287, 192] width 327 height 120
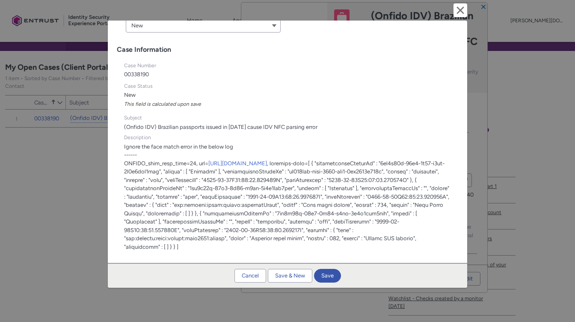
click at [346, 100] on records-record-layout-item at bounding box center [371, 94] width 168 height 29
click at [251, 275] on button "Cancel" at bounding box center [250, 276] width 32 height 14
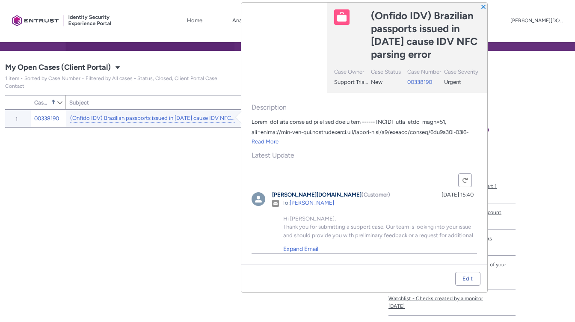
click at [51, 118] on link "00338190" at bounding box center [46, 118] width 25 height 9
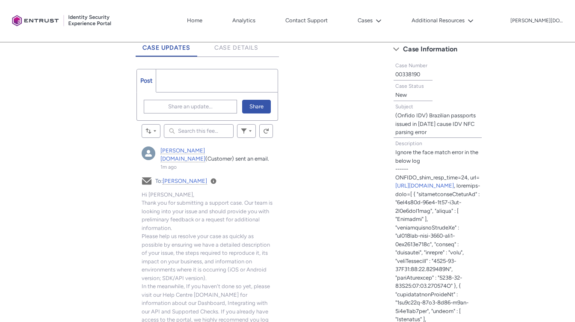
scroll to position [236, 0]
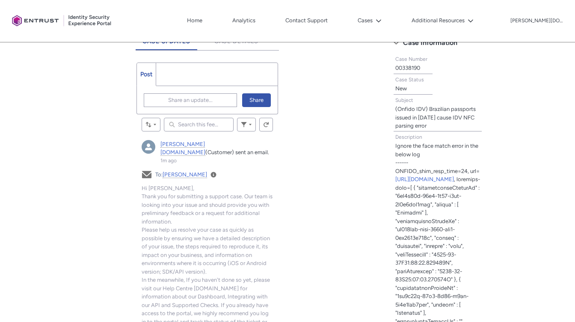
click at [215, 69] on ul "Post More" at bounding box center [206, 74] width 141 height 24
click at [196, 82] on ul "Post More" at bounding box center [206, 74] width 141 height 24
click at [193, 99] on span "Share an update..." at bounding box center [190, 100] width 44 height 13
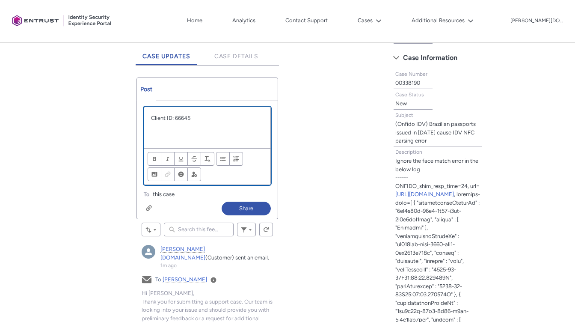
scroll to position [223, 0]
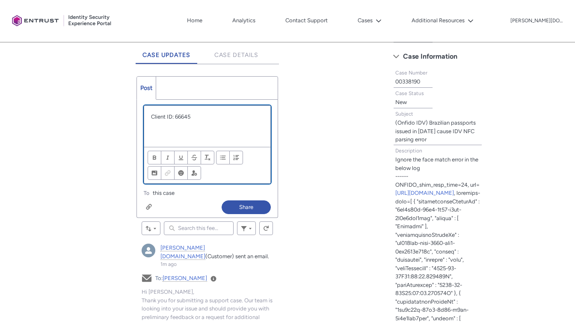
click at [152, 118] on p "Client ID: 66645" at bounding box center [207, 116] width 112 height 9
click at [249, 207] on button "Share" at bounding box center [246, 207] width 49 height 14
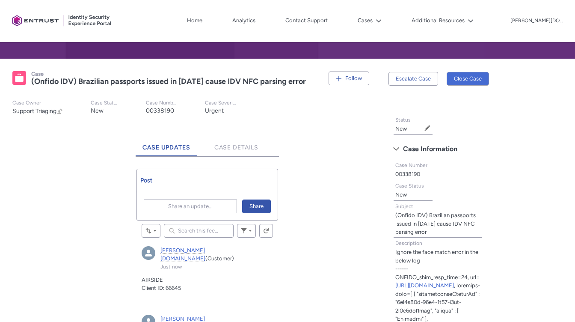
scroll to position [128, 0]
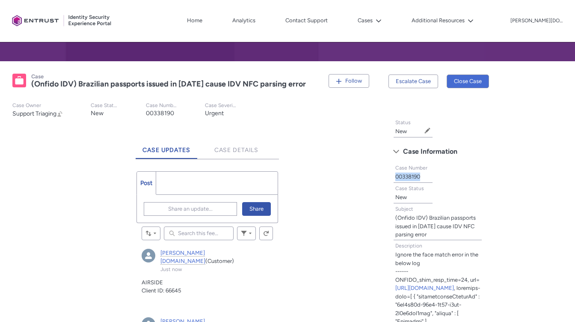
drag, startPoint x: 427, startPoint y: 176, endPoint x: 394, endPoint y: 176, distance: 32.5
click at [394, 176] on div "Case Number 00338190" at bounding box center [412, 172] width 39 height 21
copy lightning-formatted-text "00338190"
